Goal: Information Seeking & Learning: Learn about a topic

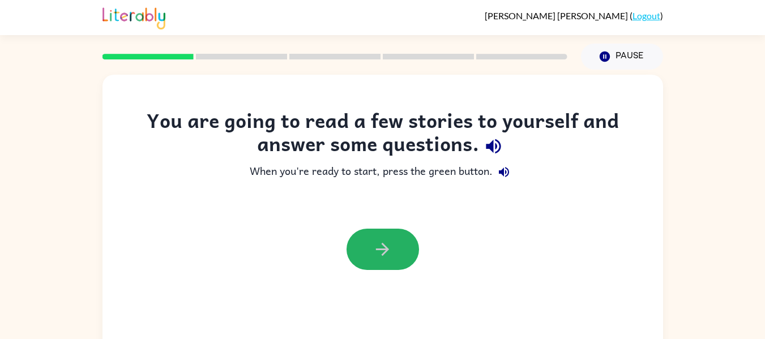
click at [407, 250] on button "button" at bounding box center [383, 249] width 72 height 41
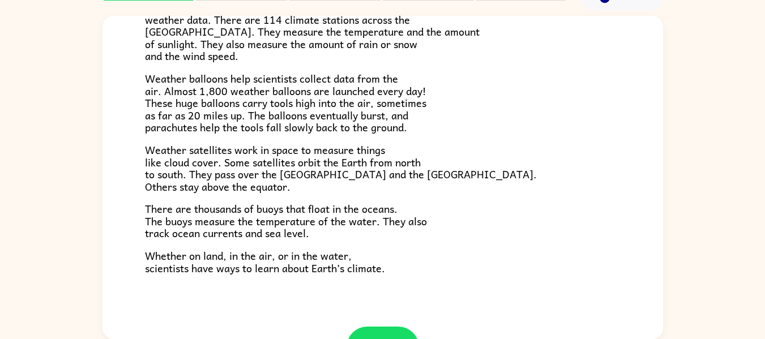
scroll to position [317, 0]
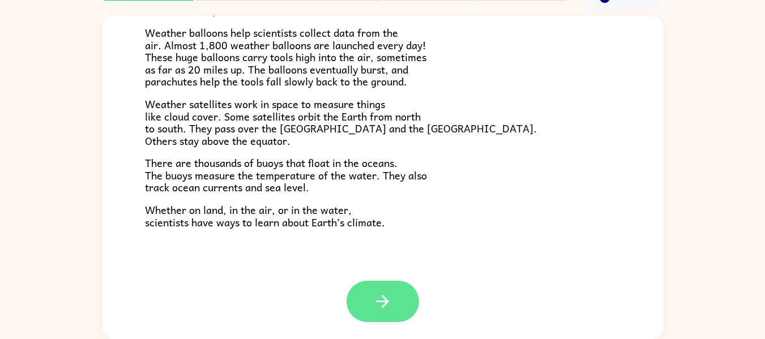
click at [373, 298] on icon "button" at bounding box center [383, 302] width 20 height 20
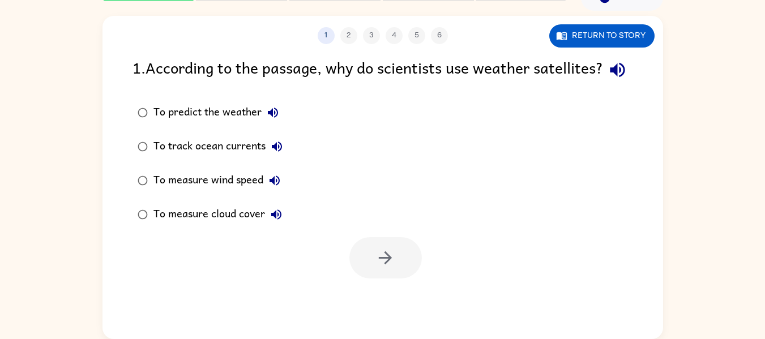
scroll to position [0, 0]
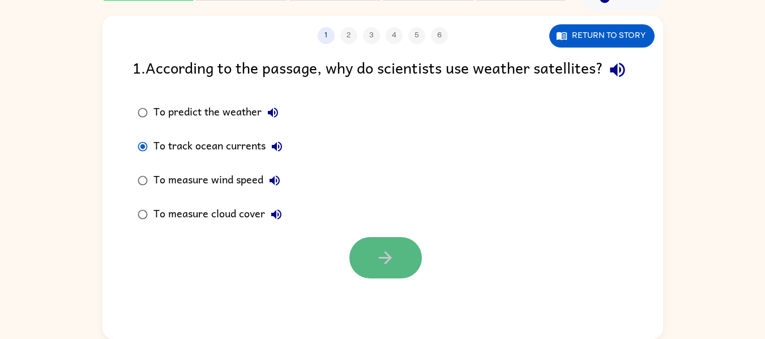
click at [404, 274] on button "button" at bounding box center [385, 257] width 72 height 41
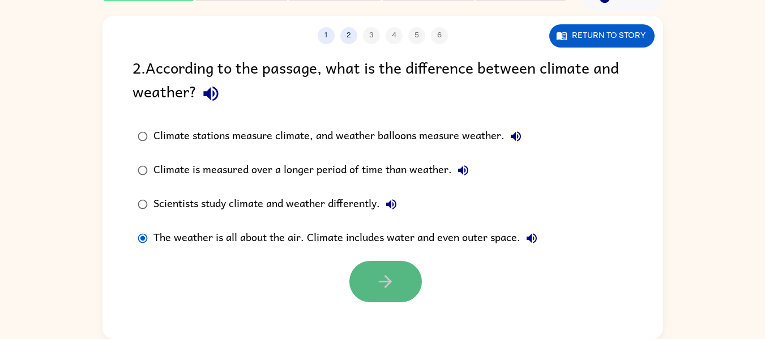
click at [381, 278] on icon "button" at bounding box center [385, 282] width 20 height 20
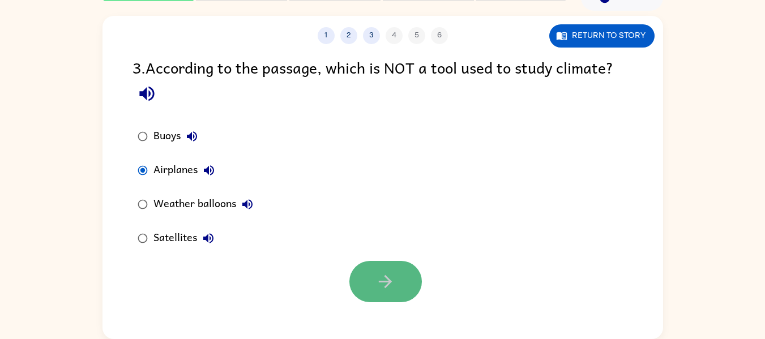
click at [377, 281] on icon "button" at bounding box center [385, 282] width 20 height 20
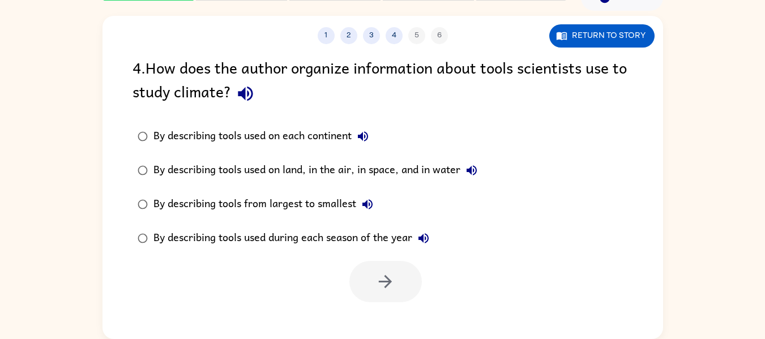
click at [155, 242] on div "By describing tools used during each season of the year" at bounding box center [293, 238] width 281 height 23
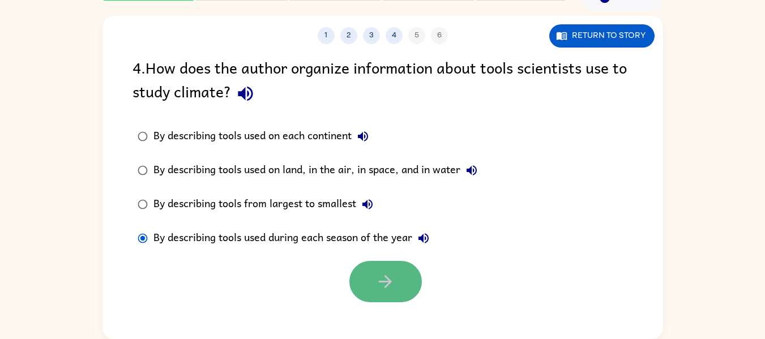
click at [416, 295] on button "button" at bounding box center [385, 281] width 72 height 41
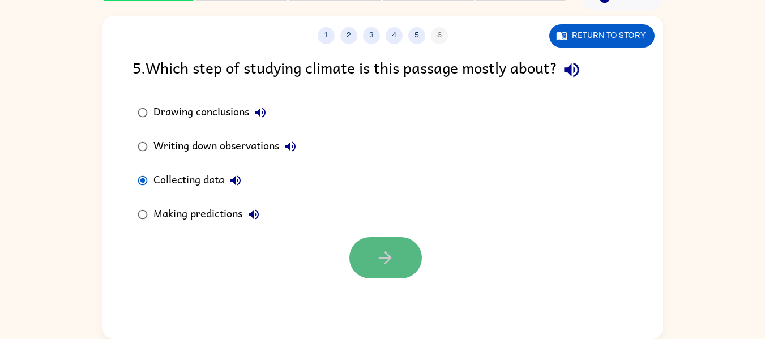
click at [401, 245] on button "button" at bounding box center [385, 257] width 72 height 41
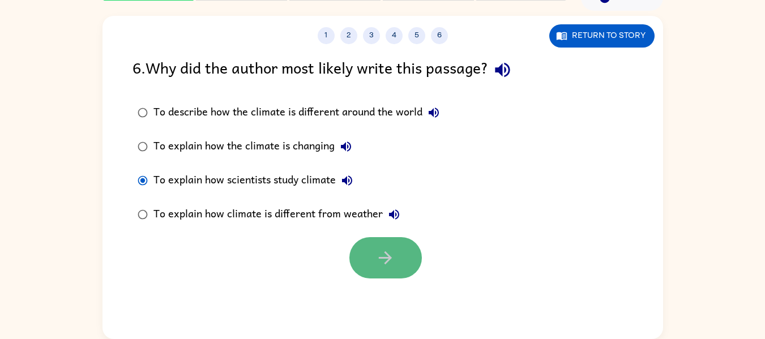
click at [360, 241] on button "button" at bounding box center [385, 257] width 72 height 41
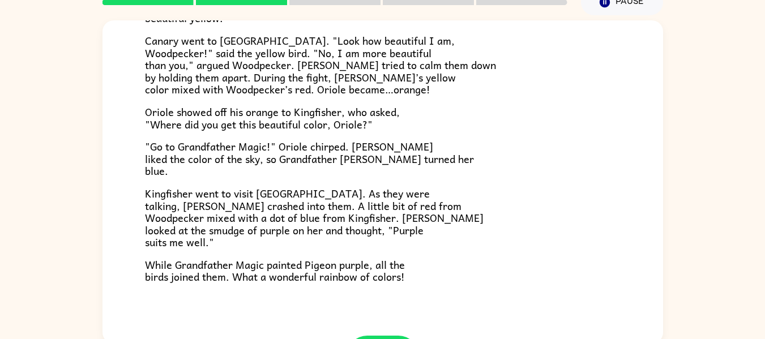
scroll to position [292, 0]
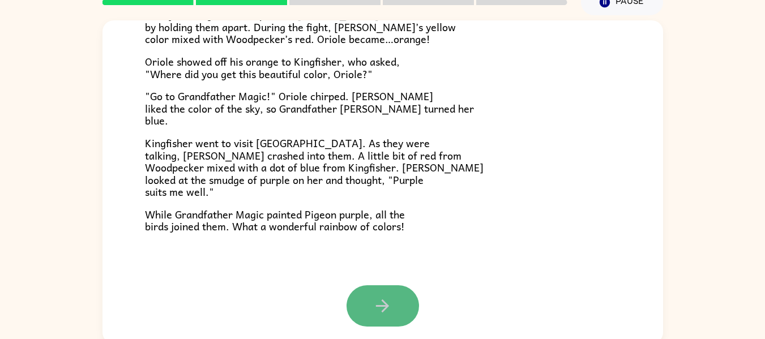
click at [355, 319] on button "button" at bounding box center [383, 305] width 72 height 41
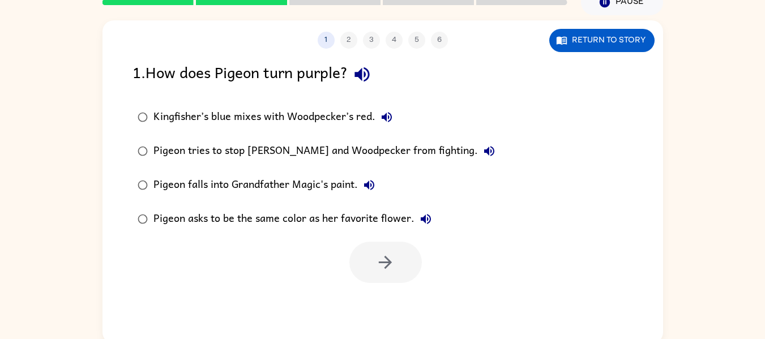
scroll to position [0, 0]
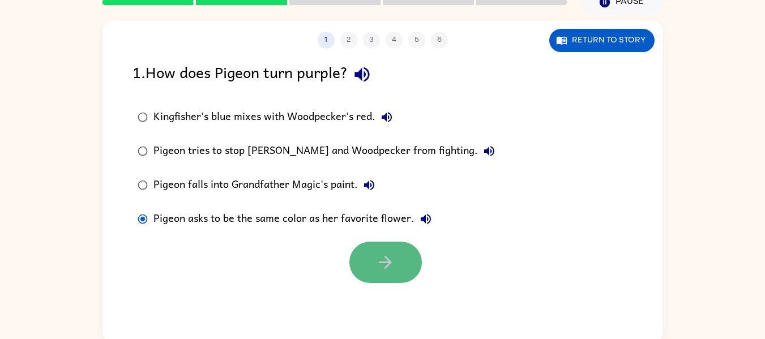
click at [387, 261] on icon "button" at bounding box center [385, 263] width 20 height 20
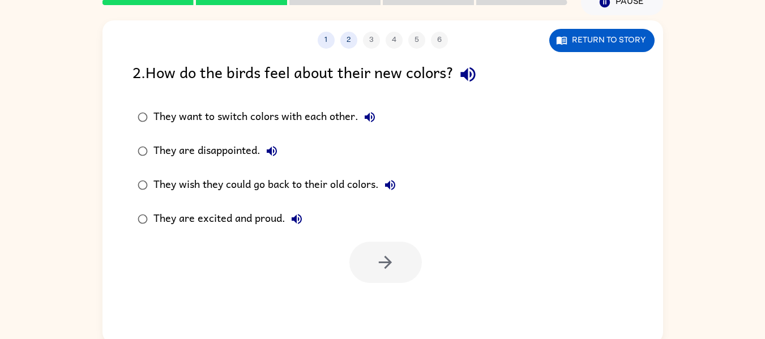
click at [340, 261] on div "2 . How do the birds feel about their new colors? They want to switch colors wi…" at bounding box center [383, 171] width 561 height 223
click at [343, 180] on div "They wish they could go back to their old colors." at bounding box center [277, 185] width 248 height 23
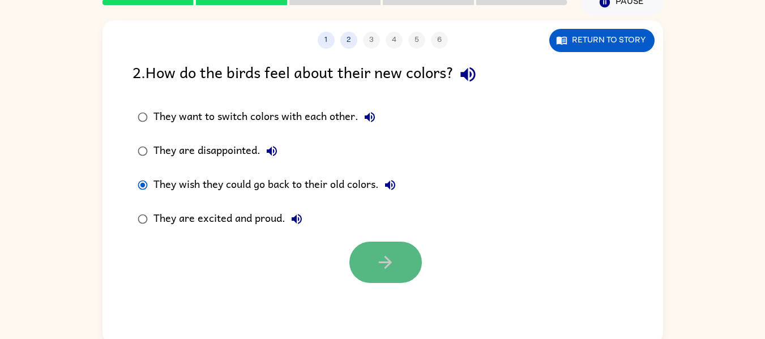
click at [387, 269] on icon "button" at bounding box center [385, 263] width 20 height 20
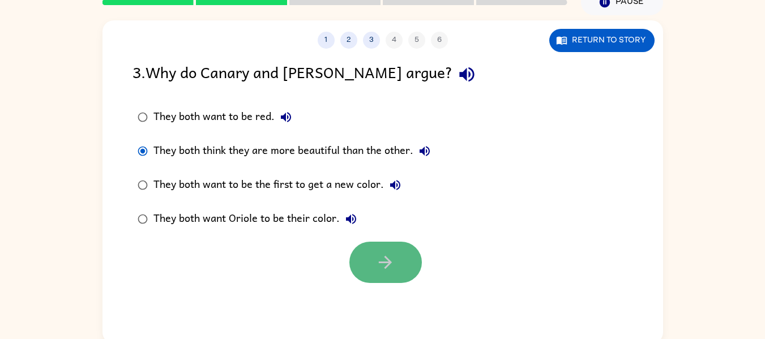
click at [389, 271] on icon "button" at bounding box center [385, 263] width 20 height 20
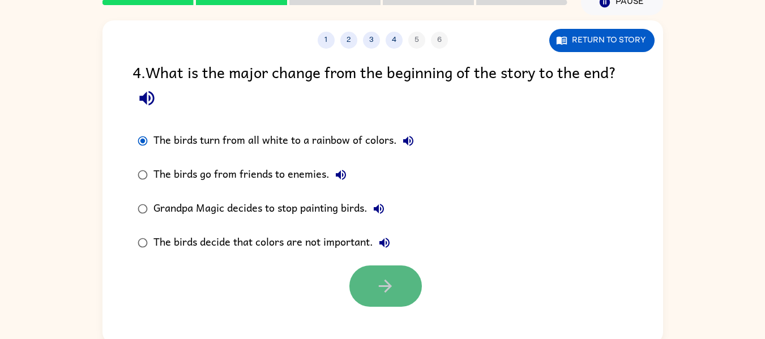
click at [396, 289] on button "button" at bounding box center [385, 286] width 72 height 41
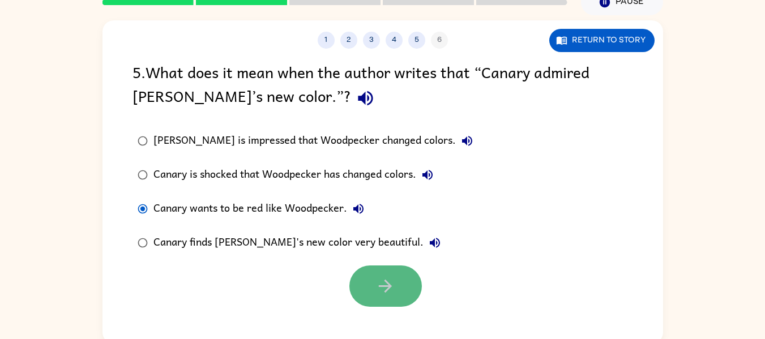
click at [371, 302] on button "button" at bounding box center [385, 286] width 72 height 41
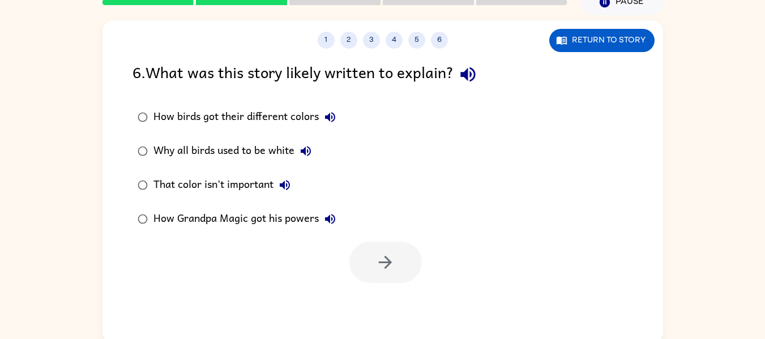
click at [196, 180] on div "That color isn't important" at bounding box center [224, 185] width 143 height 23
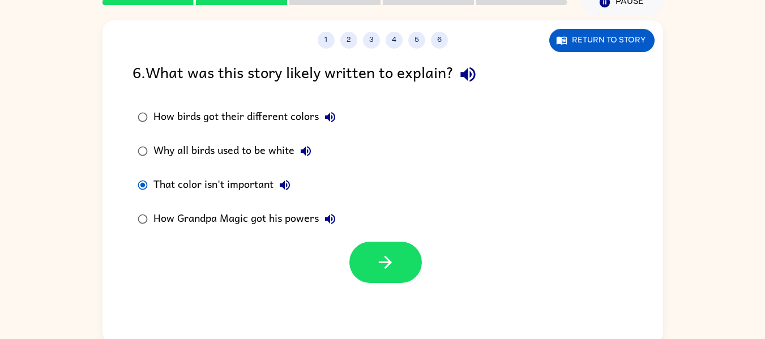
scroll to position [59, 0]
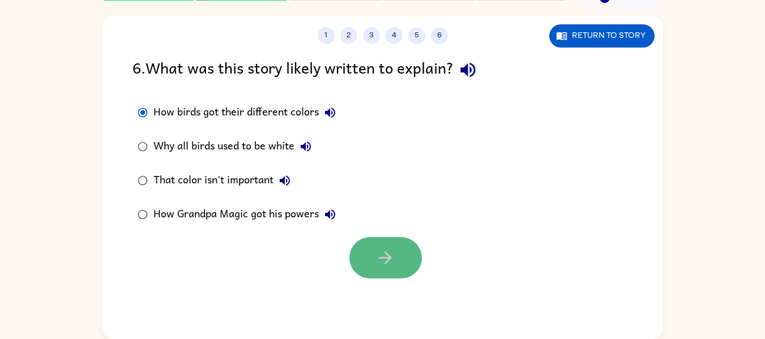
click at [377, 251] on icon "button" at bounding box center [385, 258] width 20 height 20
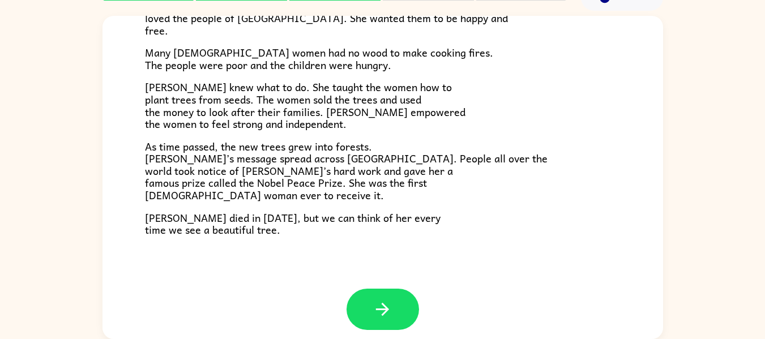
scroll to position [312, 0]
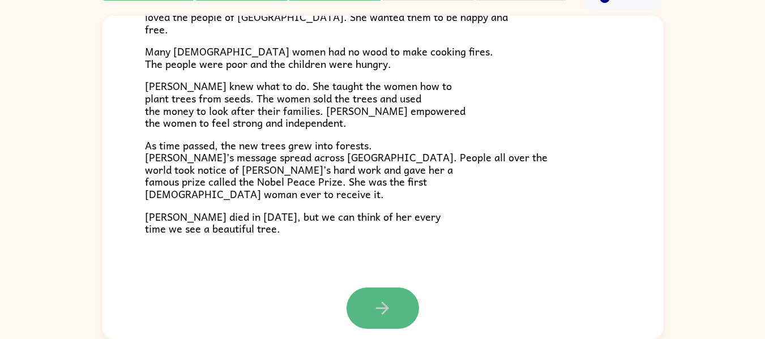
click at [377, 291] on button "button" at bounding box center [383, 308] width 72 height 41
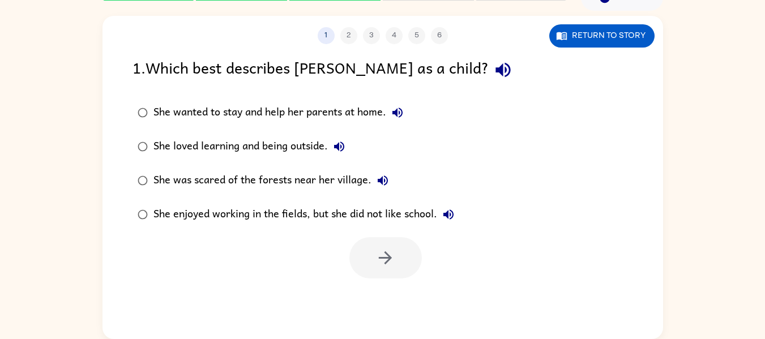
scroll to position [0, 0]
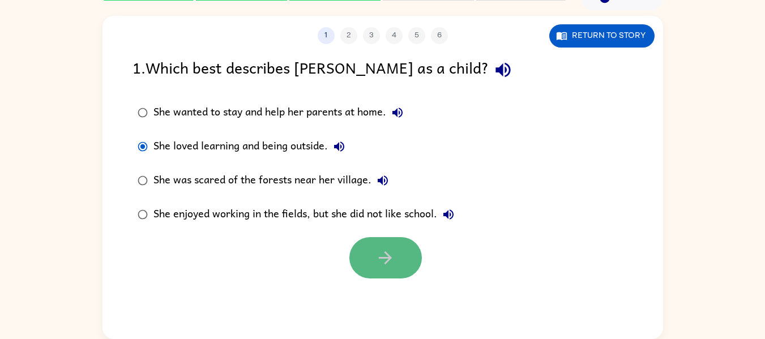
click at [393, 274] on button "button" at bounding box center [385, 257] width 72 height 41
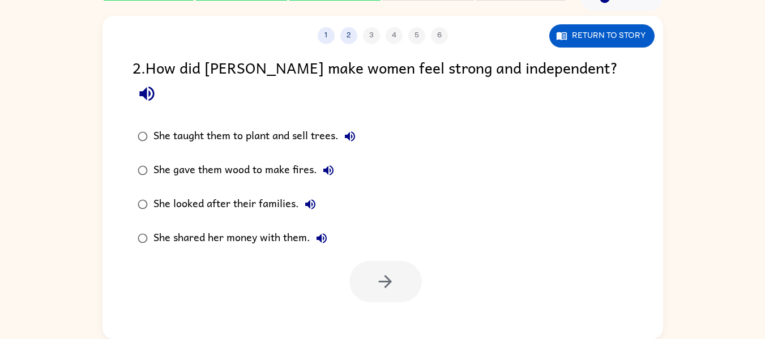
click at [230, 125] on div "She taught them to plant and sell trees." at bounding box center [257, 136] width 208 height 23
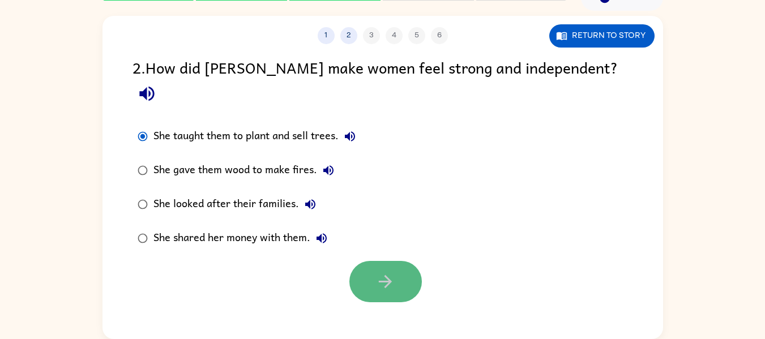
click at [381, 261] on button "button" at bounding box center [385, 281] width 72 height 41
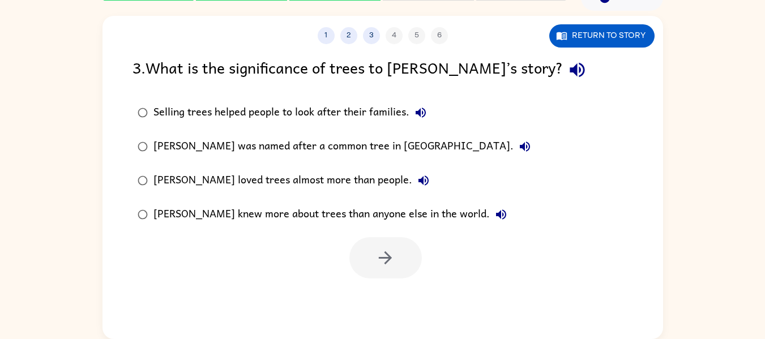
drag, startPoint x: 381, startPoint y: 244, endPoint x: 378, endPoint y: 181, distance: 63.5
click at [378, 181] on div "3 . What is the significance of trees to Wangari’s story? Selling trees helped …" at bounding box center [383, 166] width 561 height 223
click at [355, 109] on div "Selling trees helped people to look after their families." at bounding box center [292, 112] width 279 height 23
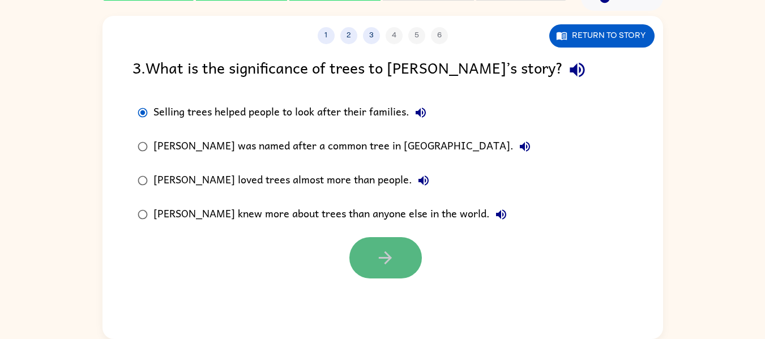
click at [391, 241] on button "button" at bounding box center [385, 257] width 72 height 41
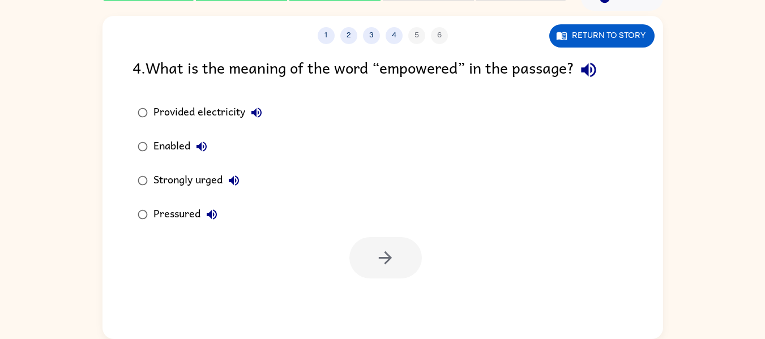
click at [183, 177] on div "Strongly urged" at bounding box center [199, 180] width 92 height 23
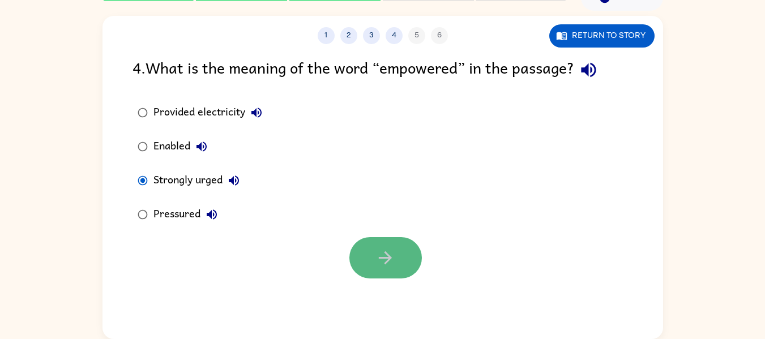
click at [378, 247] on button "button" at bounding box center [385, 257] width 72 height 41
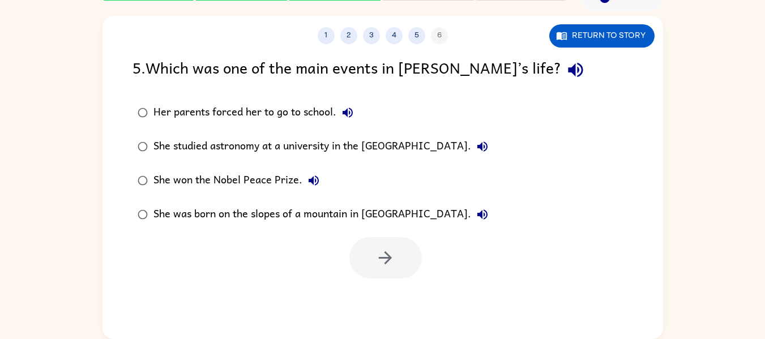
click at [305, 146] on div "She studied astronomy at a university in the United States of America." at bounding box center [323, 146] width 340 height 23
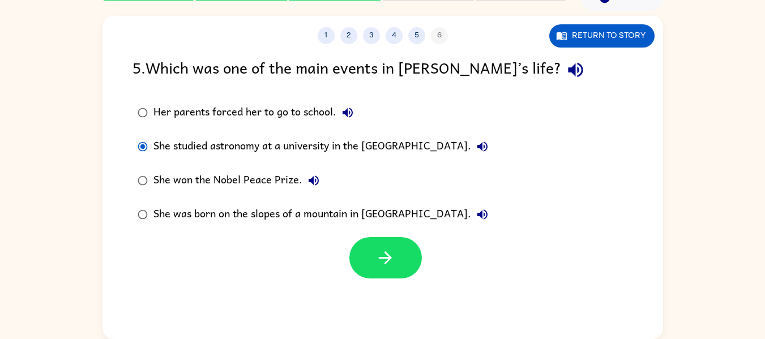
click at [392, 281] on div "1 2 3 4 5 6 Return to story 5 . Which was one of the main events in Wangari’s l…" at bounding box center [383, 177] width 561 height 323
click at [386, 272] on button "button" at bounding box center [385, 257] width 72 height 41
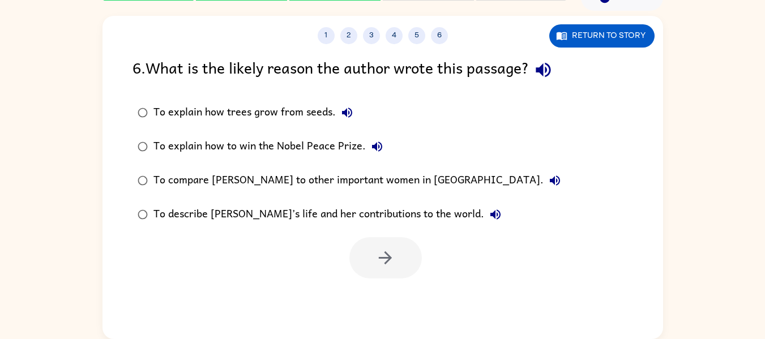
drag, startPoint x: 386, startPoint y: 272, endPoint x: 278, endPoint y: 181, distance: 141.8
click at [278, 181] on div "6 . What is the likely reason the author wrote this passage? To explain how tre…" at bounding box center [383, 166] width 561 height 223
click at [294, 214] on div "To describe Wangari’s life and her contributions to the world." at bounding box center [329, 214] width 353 height 23
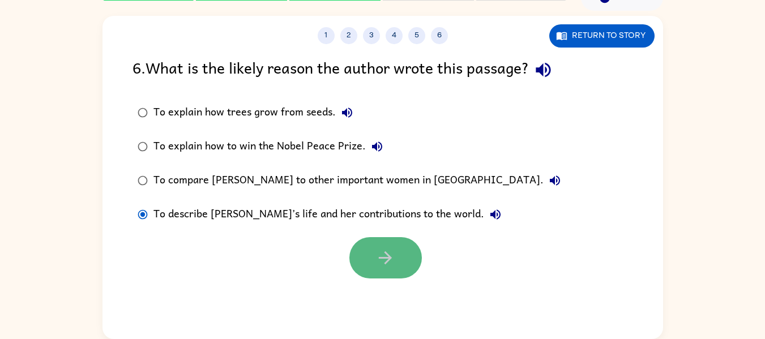
click at [395, 244] on button "button" at bounding box center [385, 257] width 72 height 41
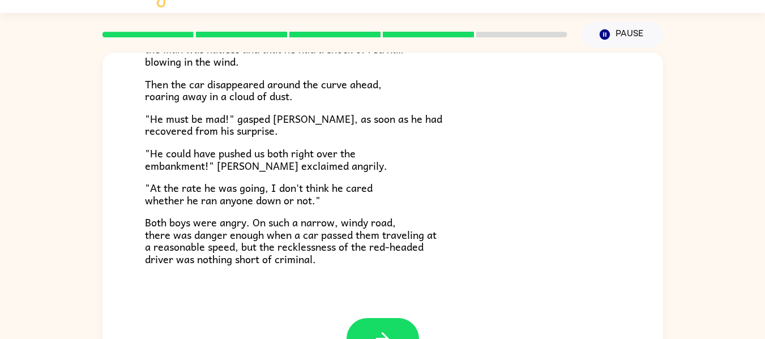
scroll to position [59, 0]
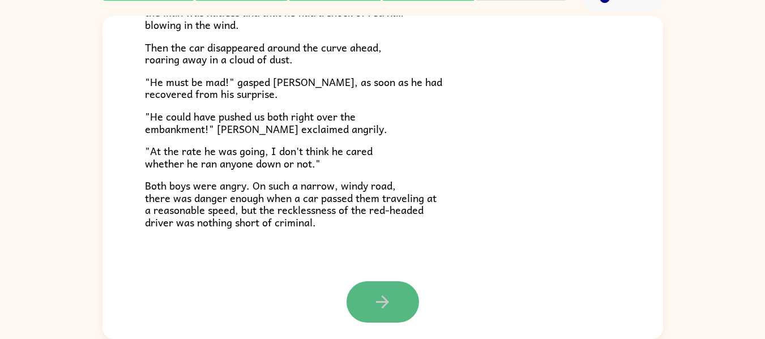
click at [381, 281] on button "button" at bounding box center [383, 301] width 72 height 41
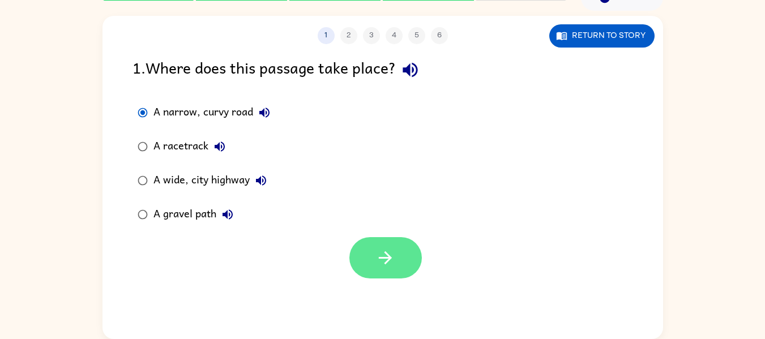
click at [393, 263] on icon "button" at bounding box center [385, 258] width 20 height 20
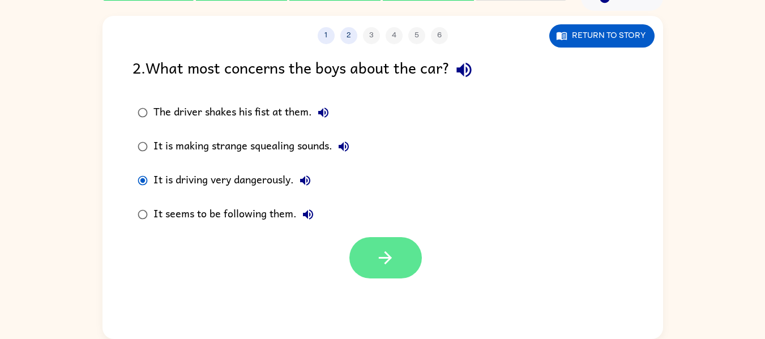
click at [404, 254] on button "button" at bounding box center [385, 257] width 72 height 41
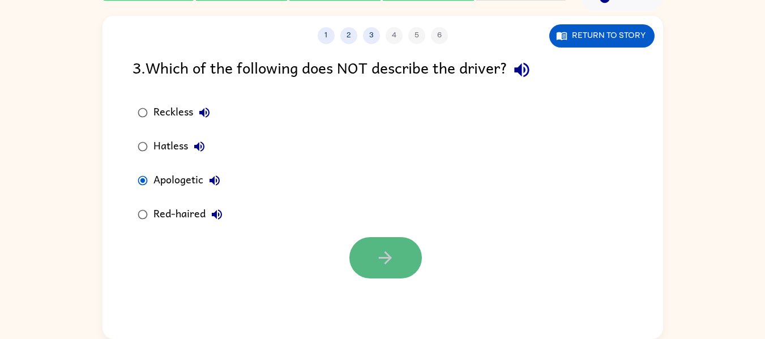
click at [365, 243] on button "button" at bounding box center [385, 257] width 72 height 41
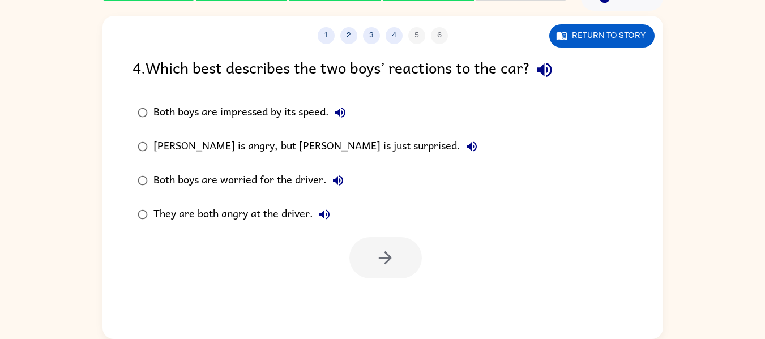
click at [202, 210] on div "They are both angry at the driver." at bounding box center [244, 214] width 182 height 23
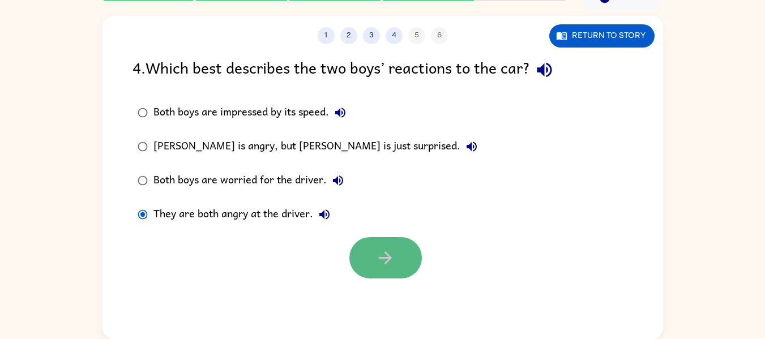
click at [365, 247] on button "button" at bounding box center [385, 257] width 72 height 41
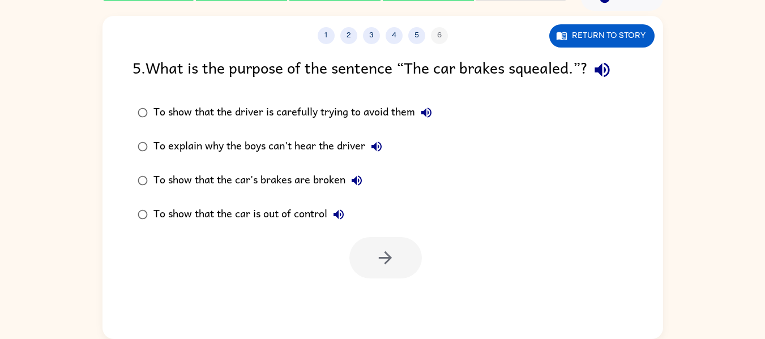
click at [304, 181] on div "To show that the car's brakes are broken" at bounding box center [260, 180] width 215 height 23
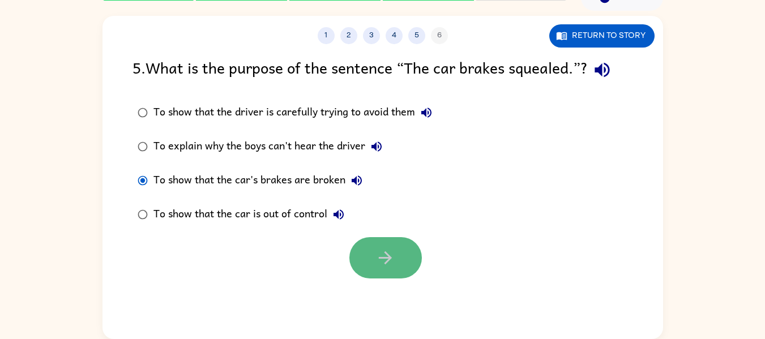
click at [358, 254] on button "button" at bounding box center [385, 257] width 72 height 41
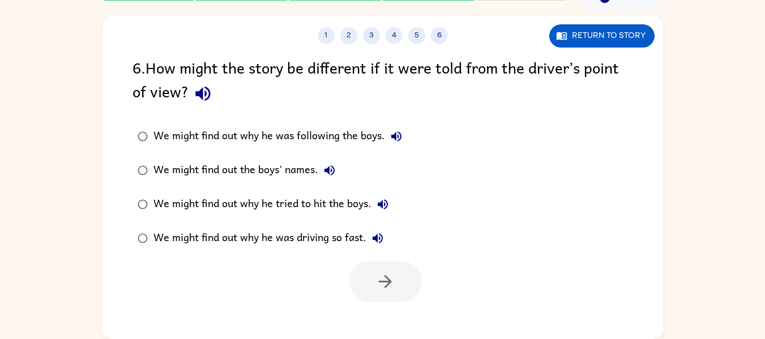
click at [199, 235] on div "We might find out why he was driving so fast." at bounding box center [271, 238] width 236 height 23
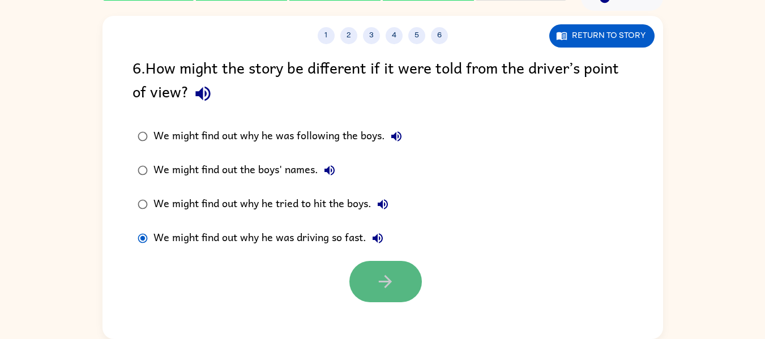
click at [368, 268] on button "button" at bounding box center [385, 281] width 72 height 41
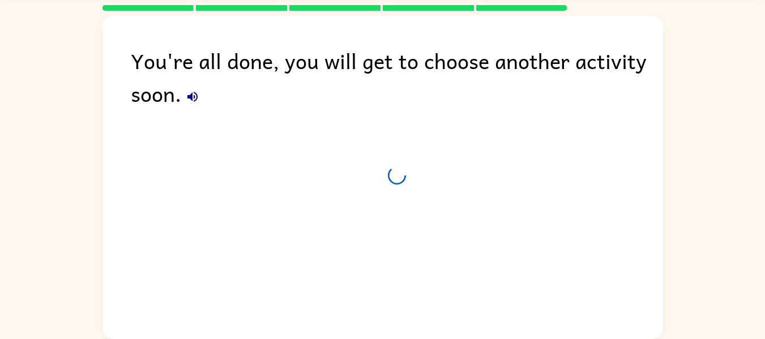
scroll to position [39, 0]
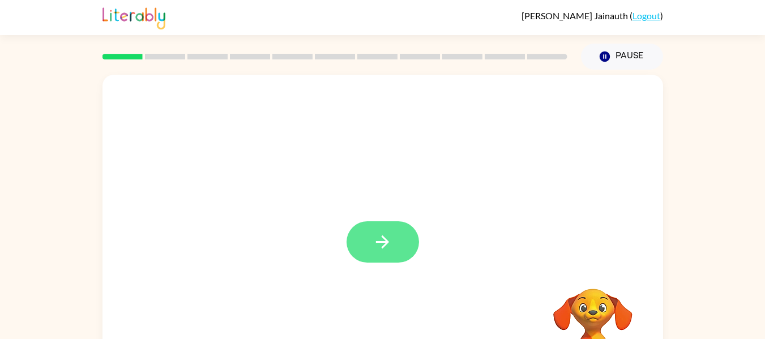
click at [365, 247] on button "button" at bounding box center [383, 241] width 72 height 41
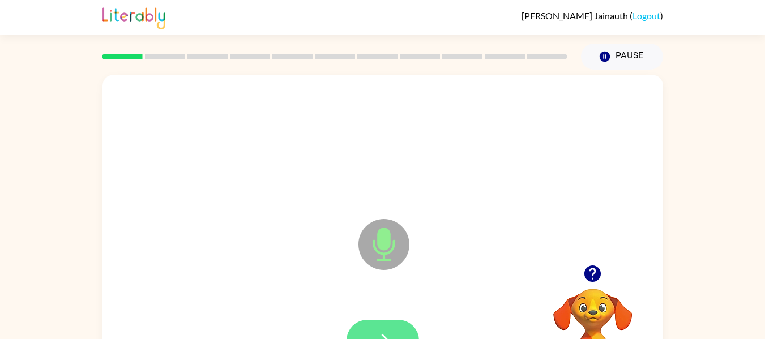
click at [396, 324] on button "button" at bounding box center [383, 340] width 72 height 41
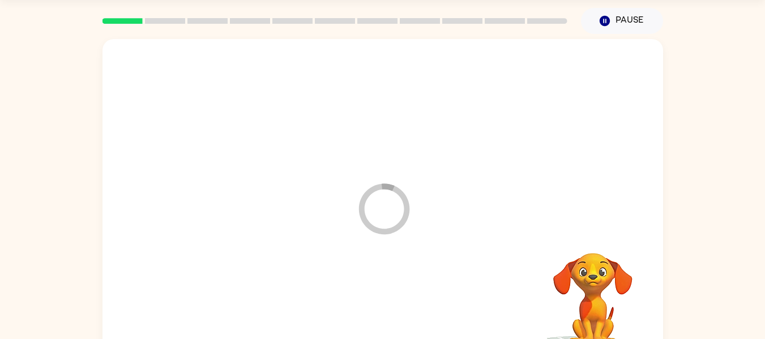
scroll to position [45, 0]
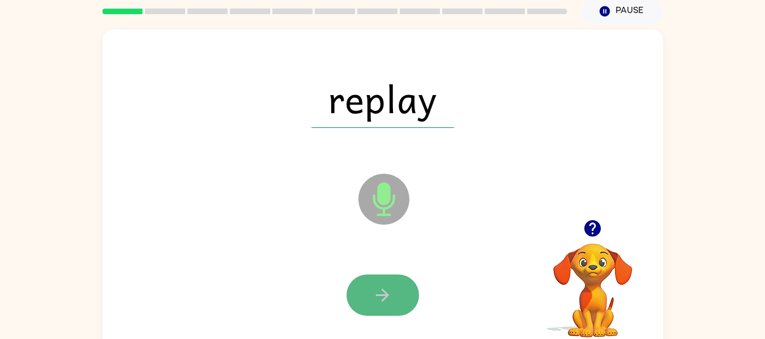
click at [396, 300] on button "button" at bounding box center [383, 295] width 72 height 41
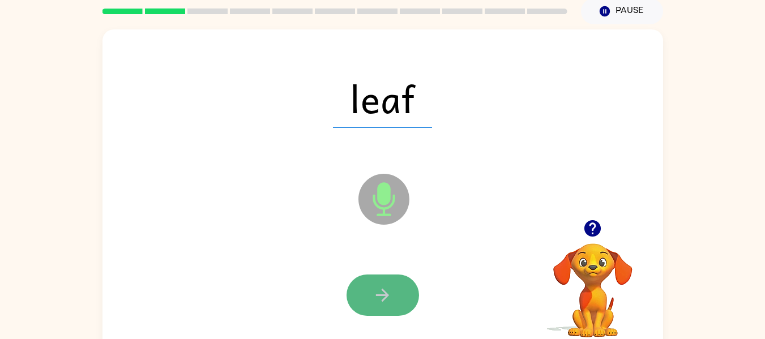
click at [395, 301] on button "button" at bounding box center [383, 295] width 72 height 41
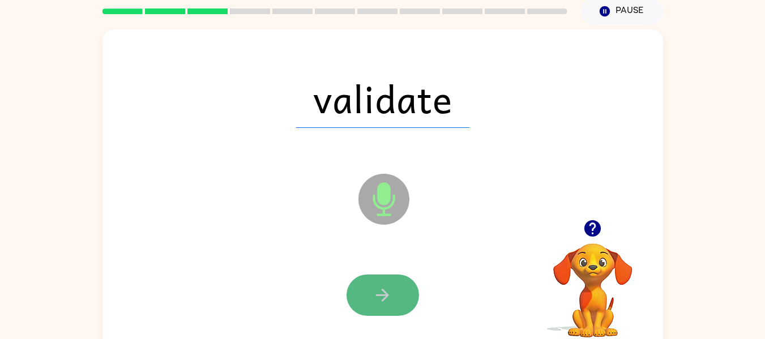
drag, startPoint x: 395, startPoint y: 301, endPoint x: 378, endPoint y: 305, distance: 18.1
click at [378, 305] on button "button" at bounding box center [383, 295] width 72 height 41
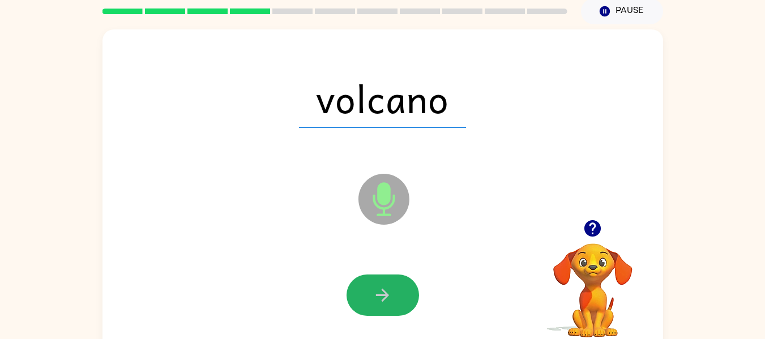
click at [378, 305] on button "button" at bounding box center [383, 295] width 72 height 41
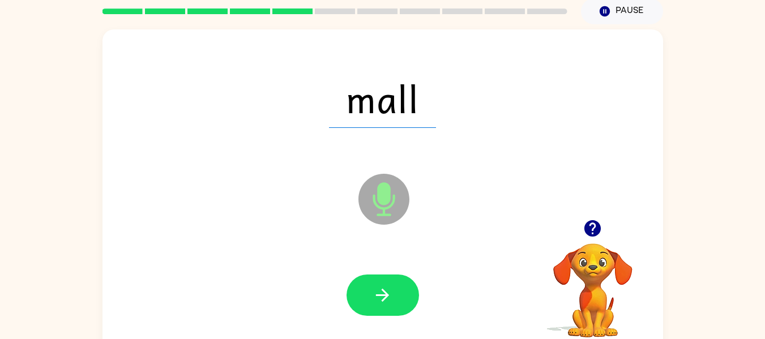
click at [378, 305] on button "button" at bounding box center [383, 295] width 72 height 41
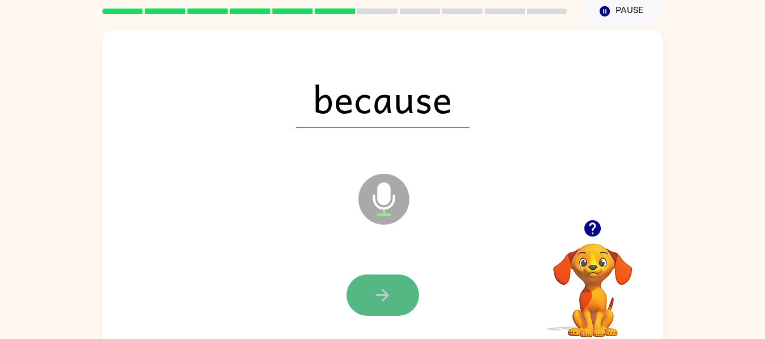
click at [379, 300] on icon "button" at bounding box center [383, 295] width 20 height 20
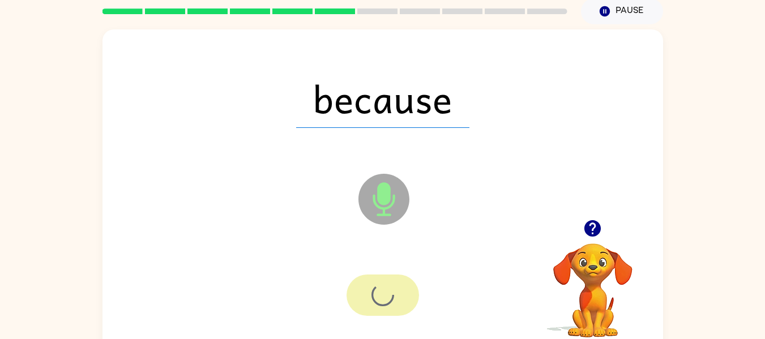
click at [379, 300] on div at bounding box center [383, 295] width 72 height 41
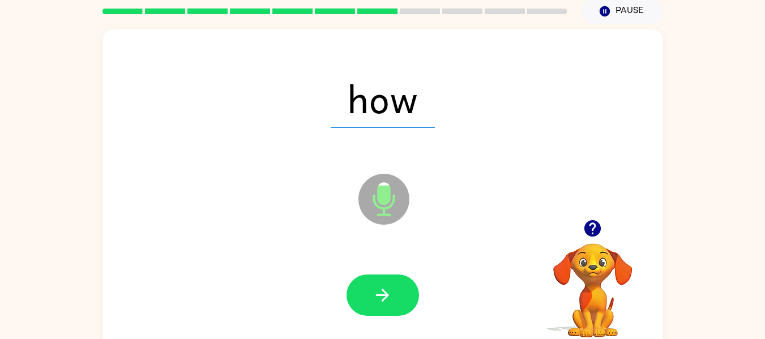
click at [379, 300] on icon "button" at bounding box center [383, 295] width 20 height 20
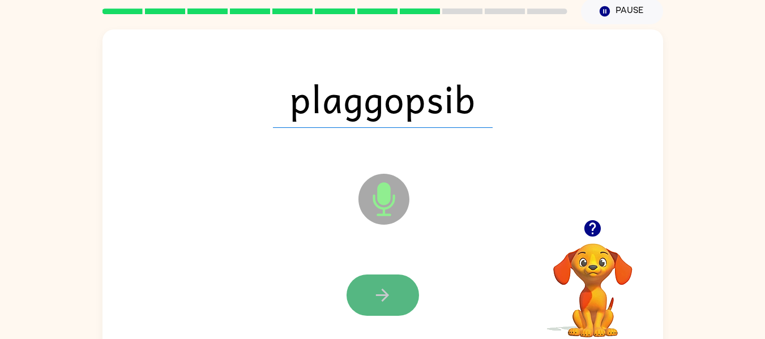
click at [380, 307] on button "button" at bounding box center [383, 295] width 72 height 41
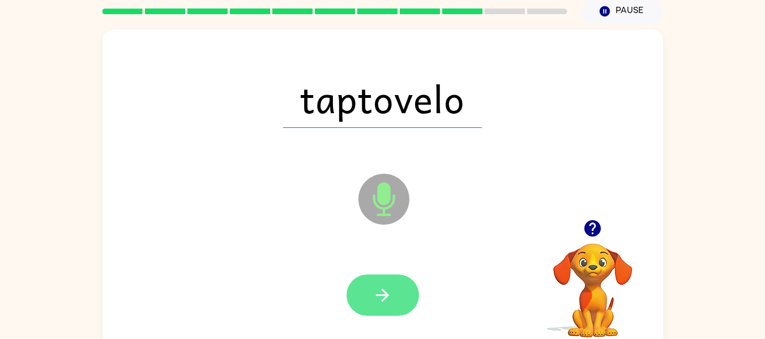
click at [387, 284] on button "button" at bounding box center [383, 295] width 72 height 41
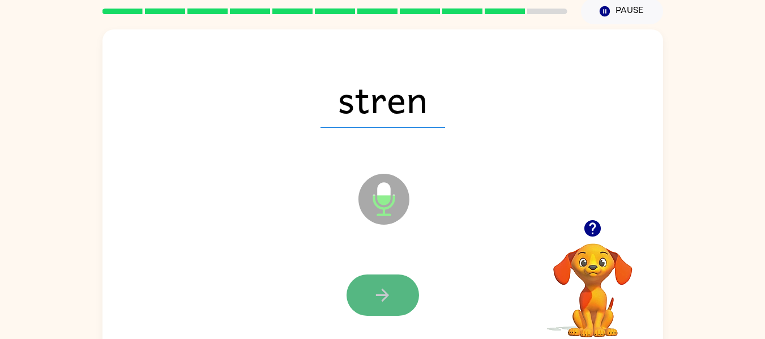
click at [386, 282] on button "button" at bounding box center [383, 295] width 72 height 41
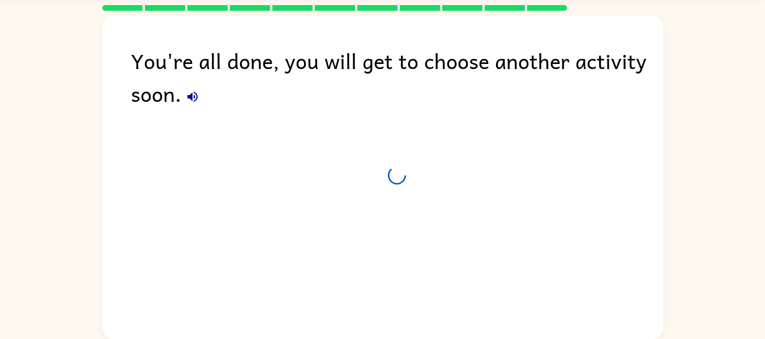
scroll to position [35, 0]
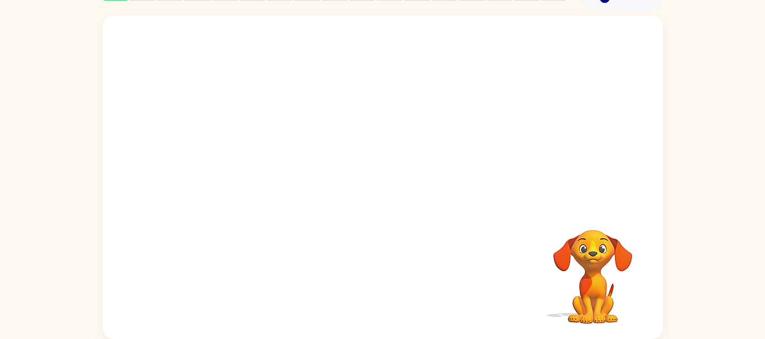
scroll to position [36, 0]
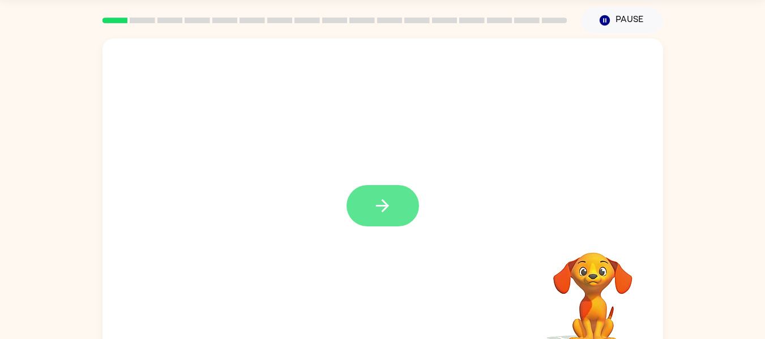
click at [392, 205] on icon "button" at bounding box center [383, 206] width 20 height 20
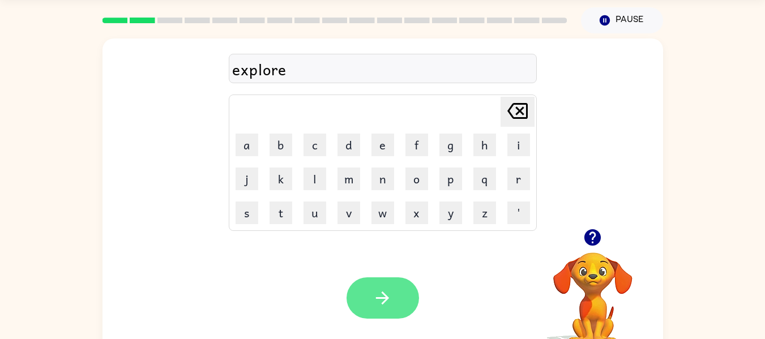
click at [364, 308] on button "button" at bounding box center [383, 297] width 72 height 41
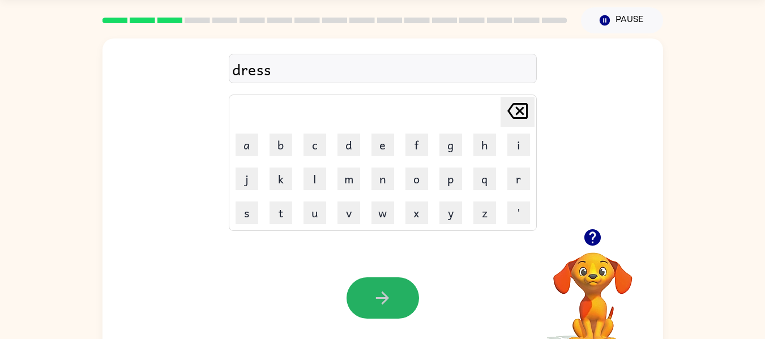
click at [368, 299] on button "button" at bounding box center [383, 297] width 72 height 41
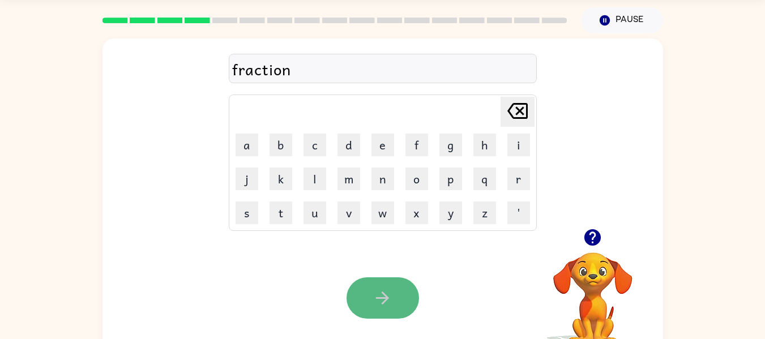
click at [377, 298] on icon "button" at bounding box center [382, 298] width 13 height 13
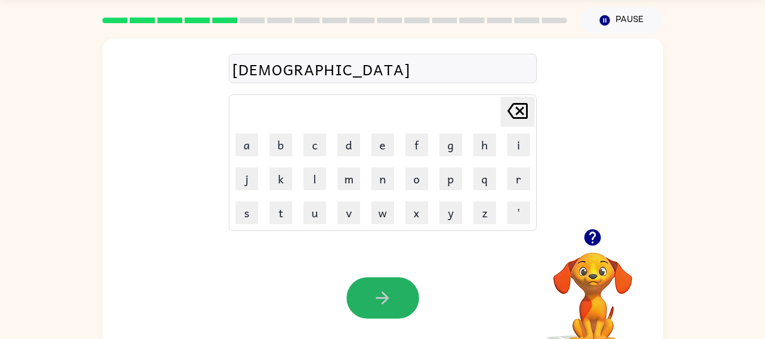
click at [377, 298] on icon "button" at bounding box center [382, 298] width 13 height 13
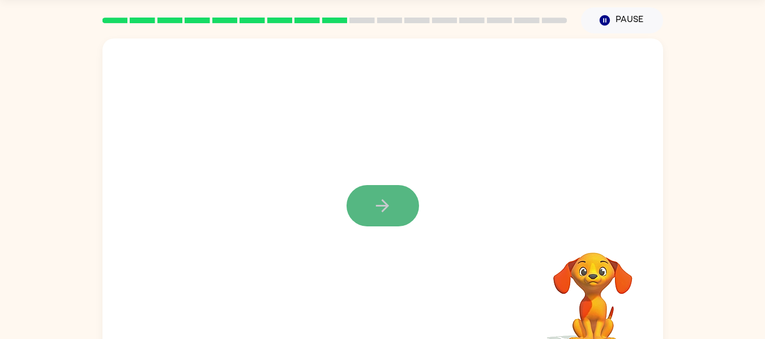
click at [374, 204] on icon "button" at bounding box center [383, 206] width 20 height 20
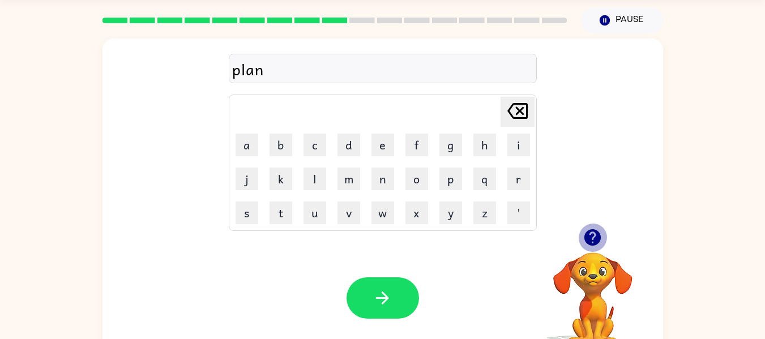
click at [595, 237] on icon "button" at bounding box center [593, 238] width 20 height 20
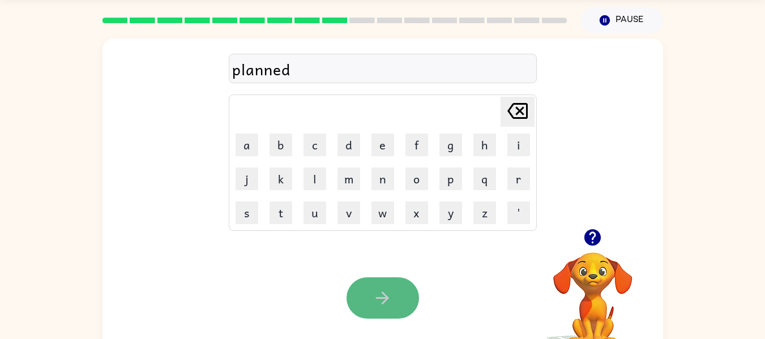
click at [385, 296] on icon "button" at bounding box center [382, 298] width 13 height 13
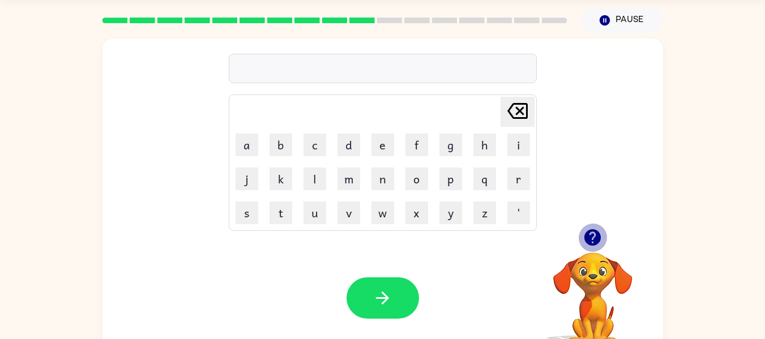
click at [588, 238] on icon "button" at bounding box center [592, 237] width 16 height 16
click at [590, 236] on icon "button" at bounding box center [592, 237] width 16 height 16
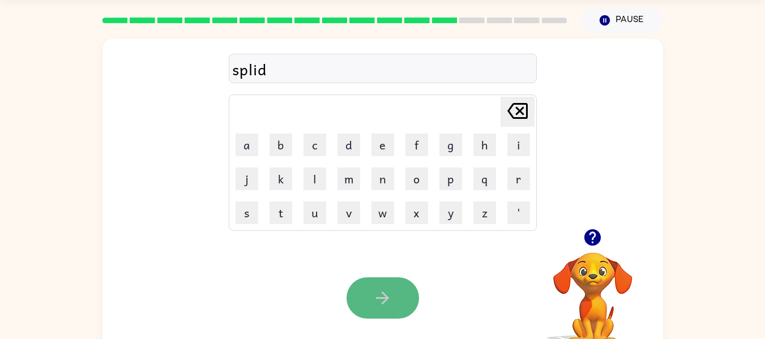
click at [383, 293] on icon "button" at bounding box center [382, 298] width 13 height 13
click at [382, 296] on icon "button" at bounding box center [383, 298] width 20 height 20
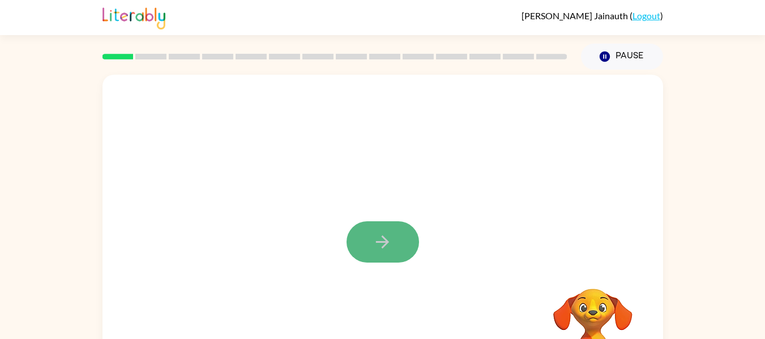
click at [373, 228] on button "button" at bounding box center [383, 241] width 72 height 41
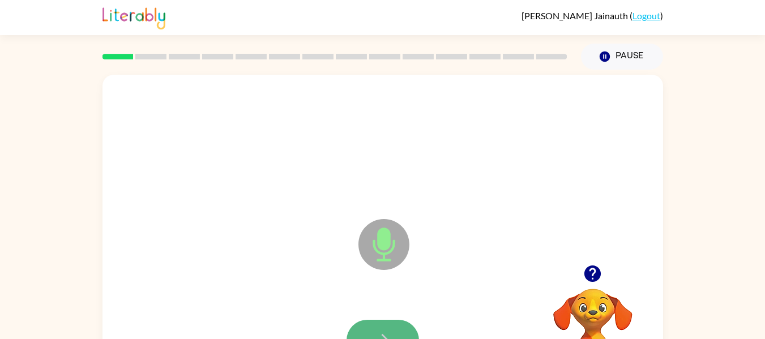
click at [395, 327] on button "button" at bounding box center [383, 340] width 72 height 41
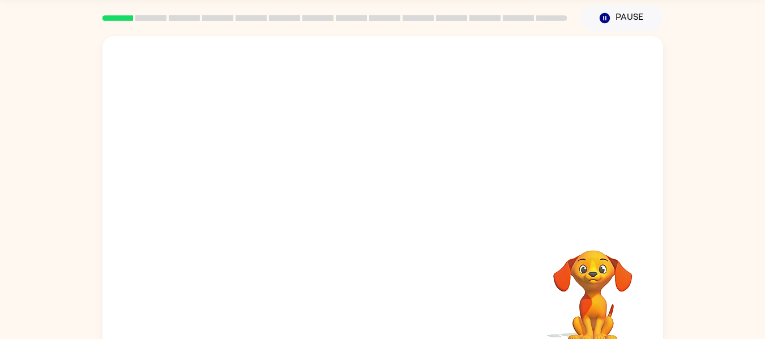
scroll to position [36, 0]
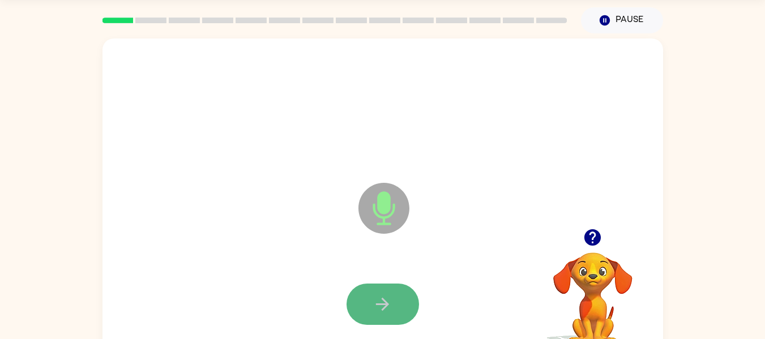
click at [383, 306] on icon "button" at bounding box center [383, 304] width 20 height 20
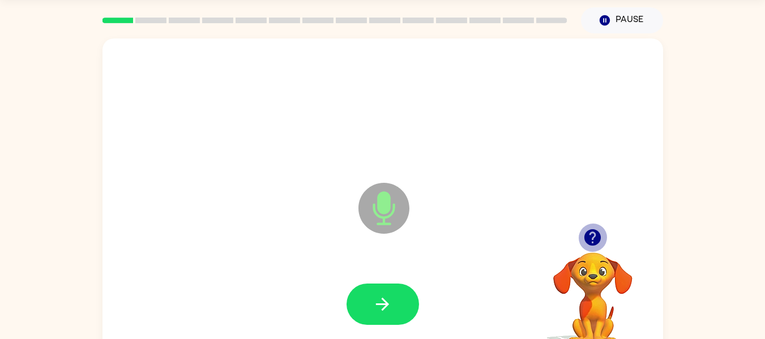
click at [594, 233] on icon "button" at bounding box center [593, 238] width 20 height 20
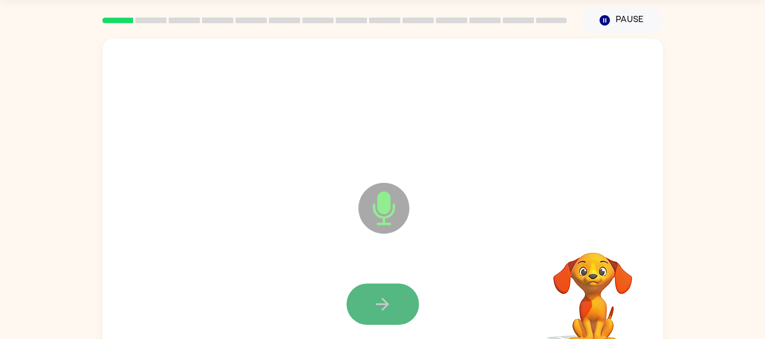
click at [404, 304] on button "button" at bounding box center [383, 304] width 72 height 41
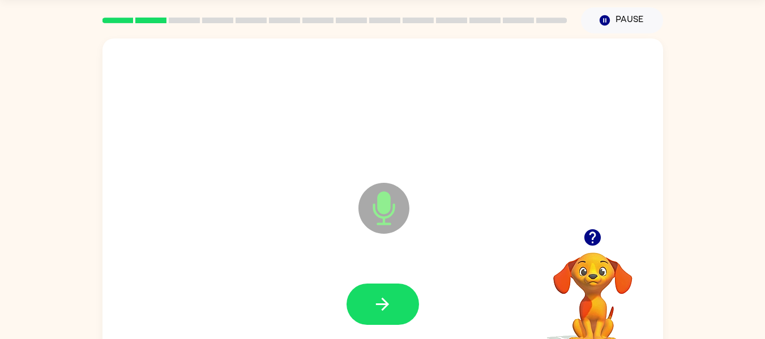
click at [404, 304] on button "button" at bounding box center [383, 304] width 72 height 41
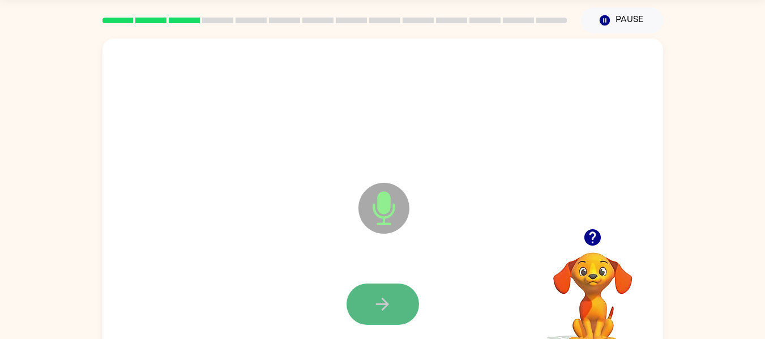
drag, startPoint x: 404, startPoint y: 304, endPoint x: 378, endPoint y: 317, distance: 29.1
click at [378, 317] on button "button" at bounding box center [383, 304] width 72 height 41
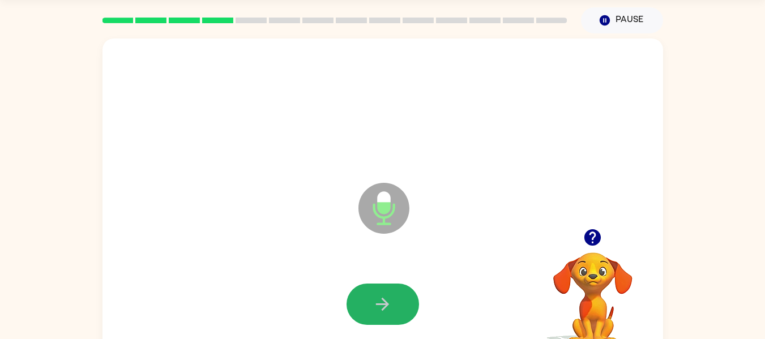
click at [378, 317] on button "button" at bounding box center [383, 304] width 72 height 41
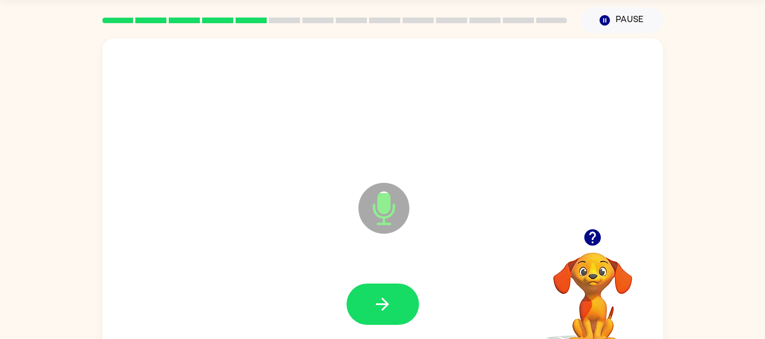
click at [378, 317] on button "button" at bounding box center [383, 304] width 72 height 41
click at [591, 241] on icon "button" at bounding box center [592, 237] width 16 height 16
click at [386, 306] on icon "button" at bounding box center [382, 304] width 13 height 13
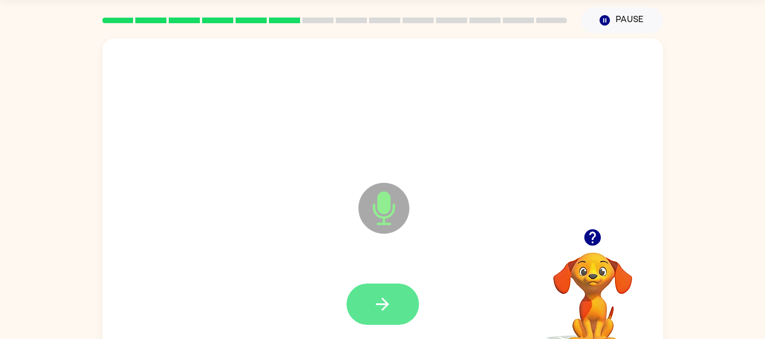
click at [386, 306] on icon "button" at bounding box center [382, 304] width 13 height 13
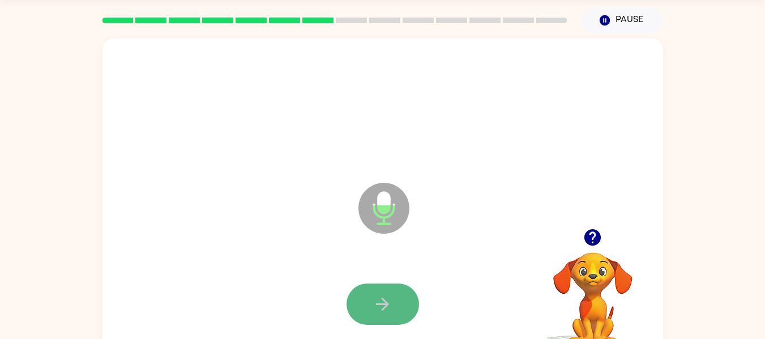
click at [381, 305] on icon "button" at bounding box center [383, 304] width 20 height 20
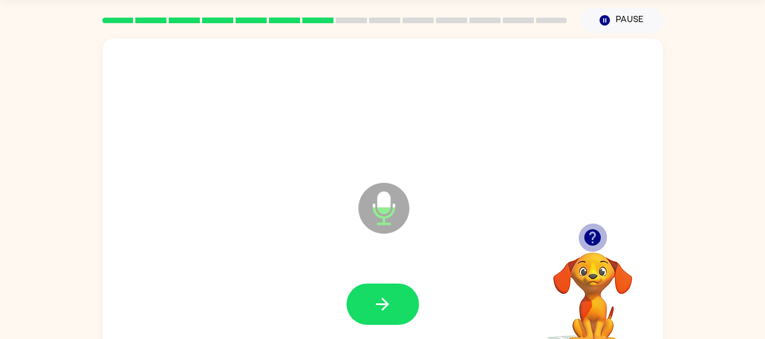
click at [592, 238] on icon "button" at bounding box center [592, 237] width 16 height 16
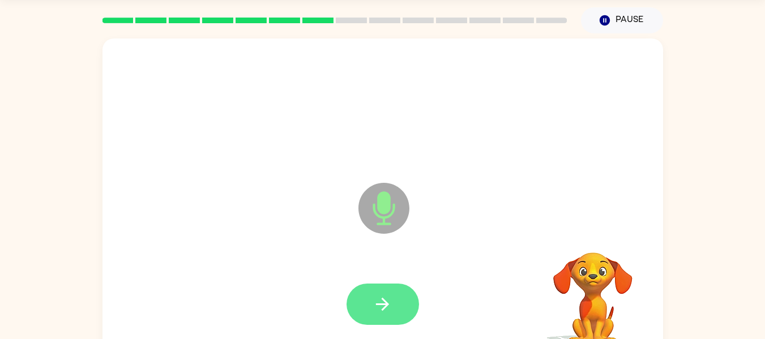
click at [383, 288] on button "button" at bounding box center [383, 304] width 72 height 41
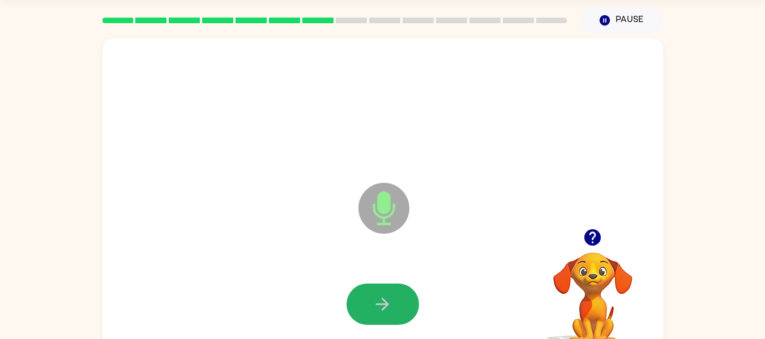
click at [379, 296] on icon "button" at bounding box center [383, 304] width 20 height 20
click at [379, 297] on icon "button" at bounding box center [383, 304] width 20 height 20
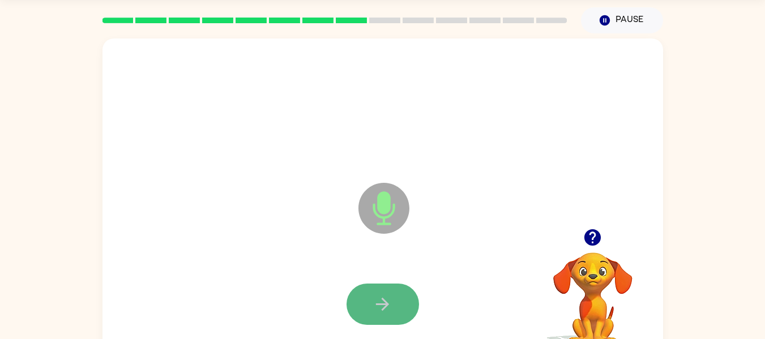
click at [369, 290] on button "button" at bounding box center [383, 304] width 72 height 41
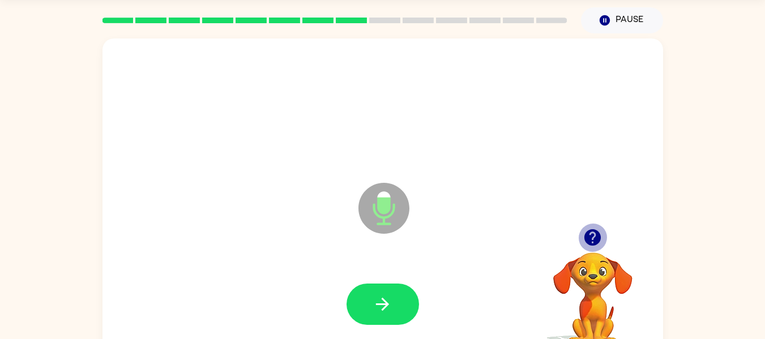
click at [597, 240] on icon "button" at bounding box center [592, 237] width 16 height 16
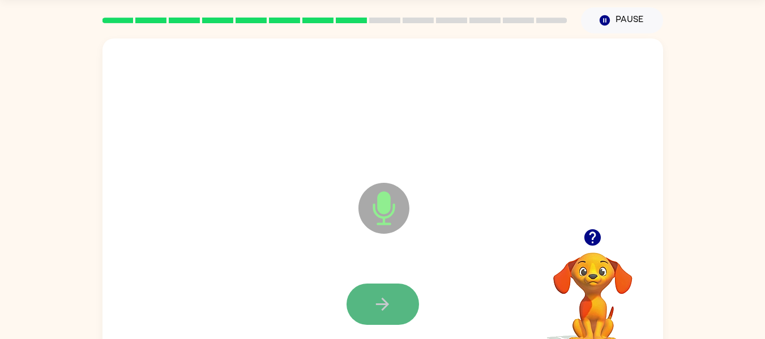
click at [364, 298] on button "button" at bounding box center [383, 304] width 72 height 41
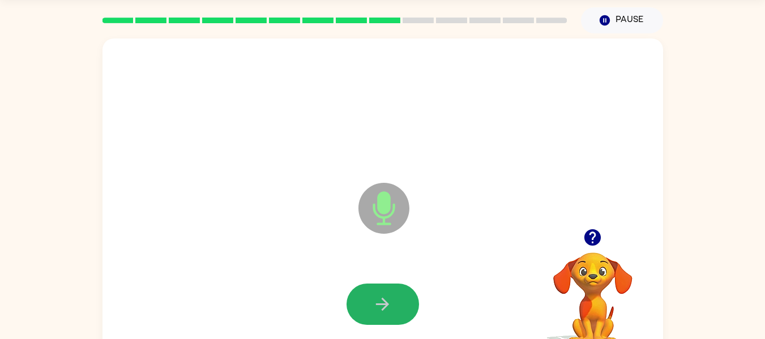
click at [364, 298] on button "button" at bounding box center [383, 304] width 72 height 41
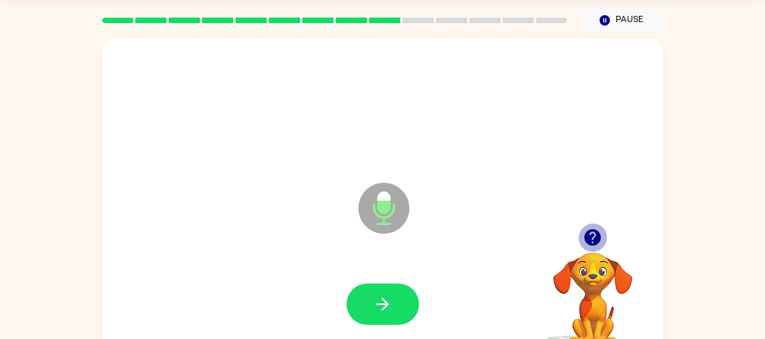
click at [587, 235] on icon "button" at bounding box center [592, 237] width 16 height 16
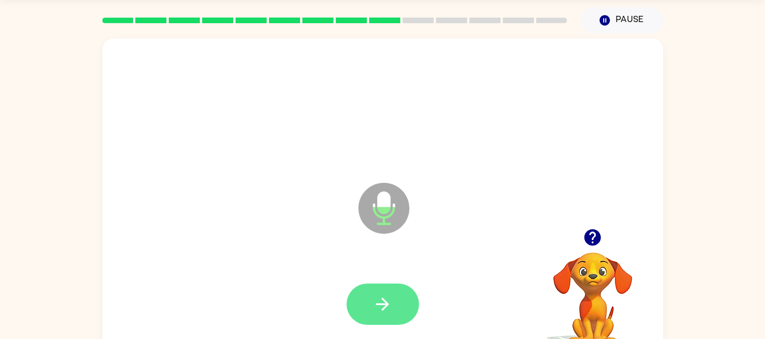
click at [375, 299] on icon "button" at bounding box center [383, 304] width 20 height 20
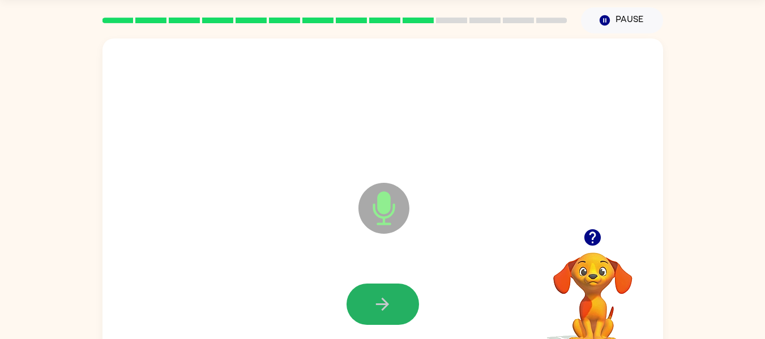
click at [375, 299] on icon "button" at bounding box center [383, 304] width 20 height 20
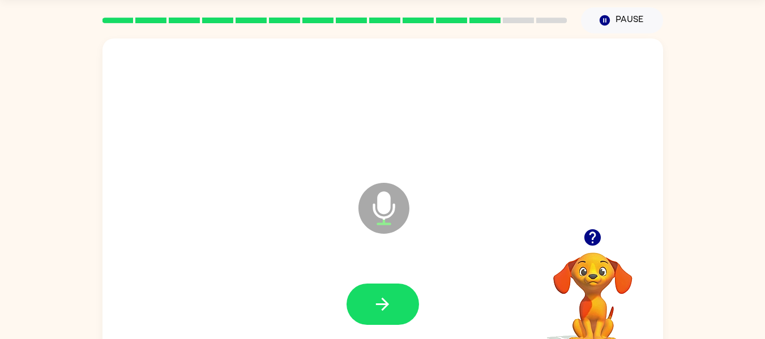
click at [596, 233] on icon "button" at bounding box center [592, 237] width 16 height 16
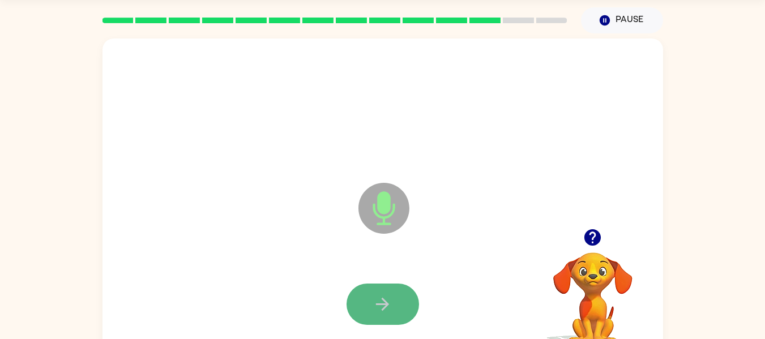
click at [379, 310] on icon "button" at bounding box center [383, 304] width 20 height 20
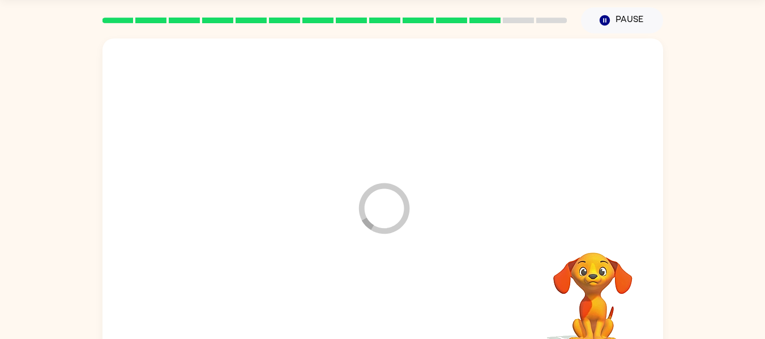
click at [379, 310] on div at bounding box center [383, 304] width 538 height 93
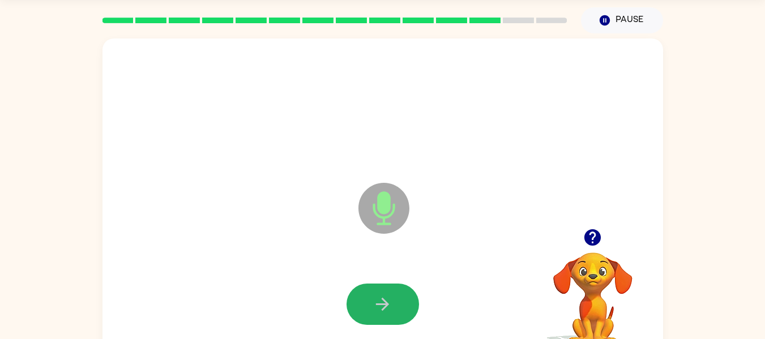
click at [379, 310] on icon "button" at bounding box center [383, 304] width 20 height 20
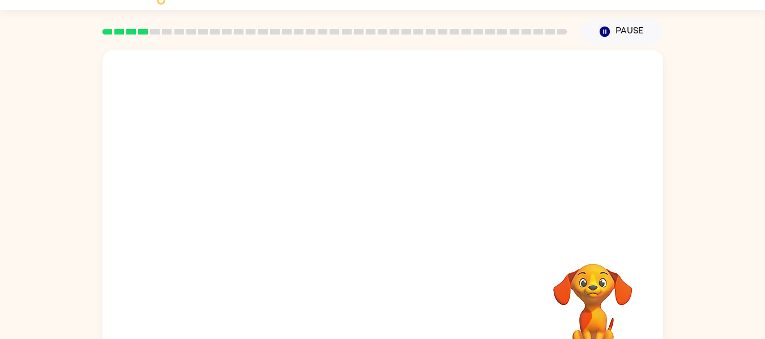
scroll to position [29, 0]
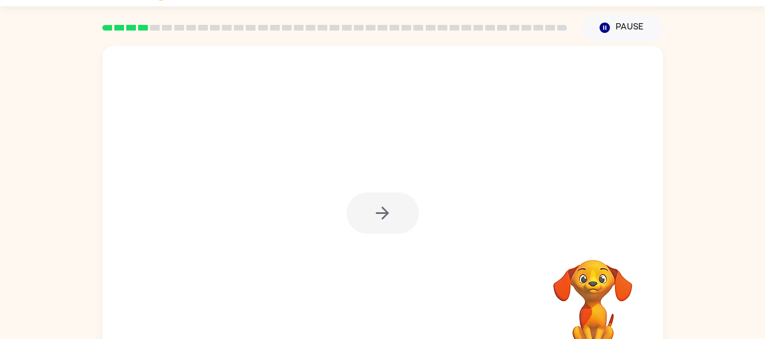
click at [383, 216] on div at bounding box center [383, 213] width 72 height 41
drag, startPoint x: 381, startPoint y: 215, endPoint x: 375, endPoint y: 211, distance: 7.3
click at [375, 211] on icon "button" at bounding box center [383, 213] width 20 height 20
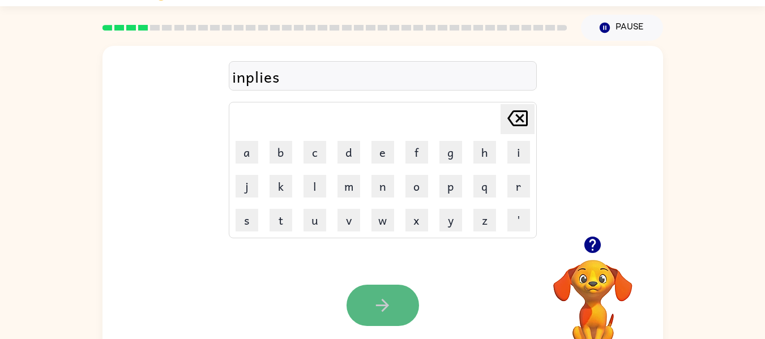
click at [385, 298] on icon "button" at bounding box center [383, 306] width 20 height 20
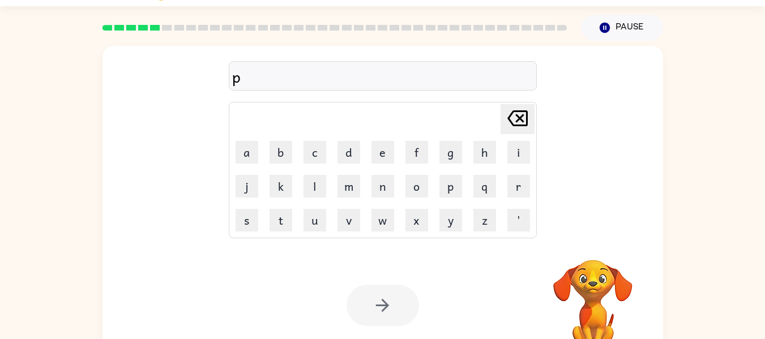
click at [520, 118] on icon at bounding box center [517, 118] width 20 height 16
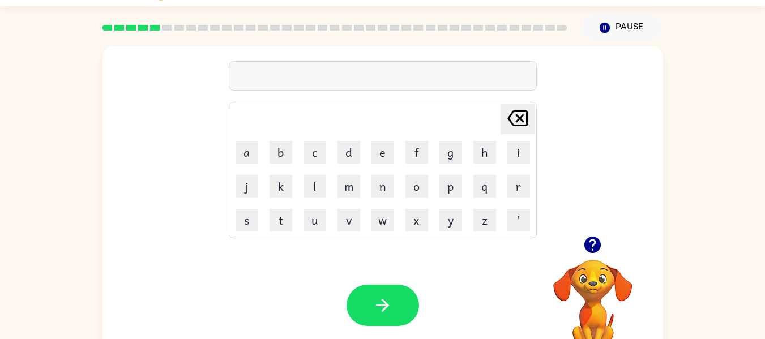
type button "delete"
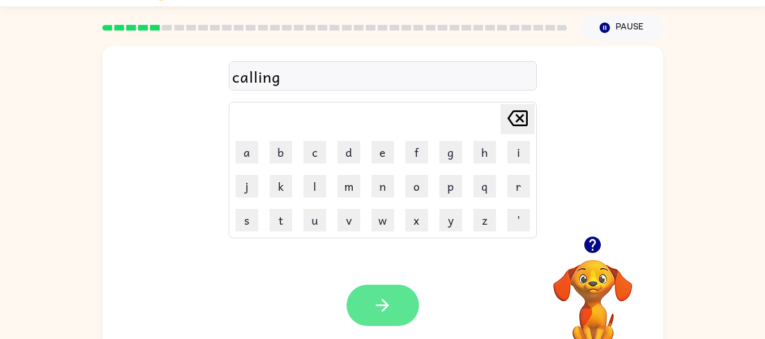
click at [377, 301] on icon "button" at bounding box center [383, 306] width 20 height 20
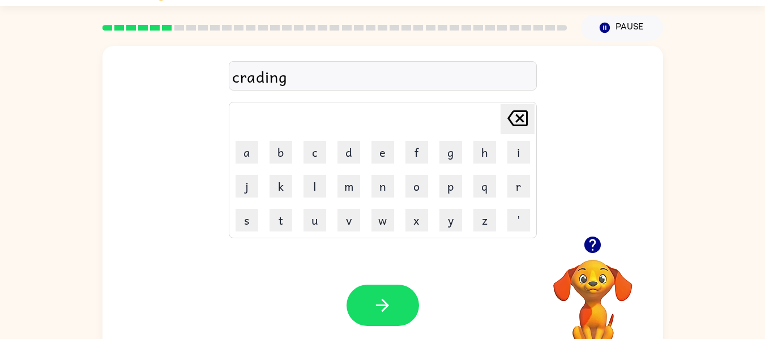
click at [524, 122] on icon "[PERSON_NAME] last character input" at bounding box center [517, 118] width 27 height 27
click at [522, 122] on icon "[PERSON_NAME] last character input" at bounding box center [517, 118] width 27 height 27
type button "delete"
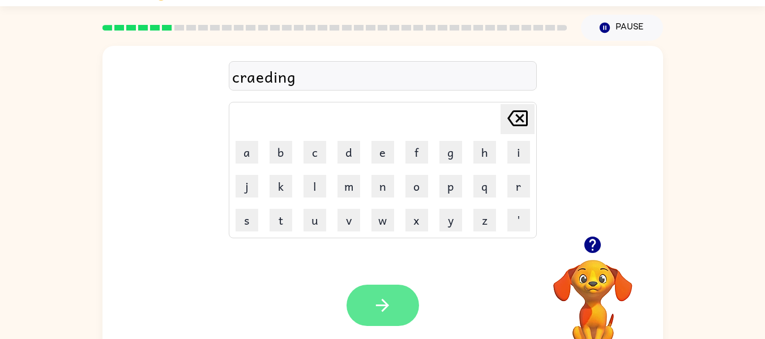
click at [365, 302] on button "button" at bounding box center [383, 305] width 72 height 41
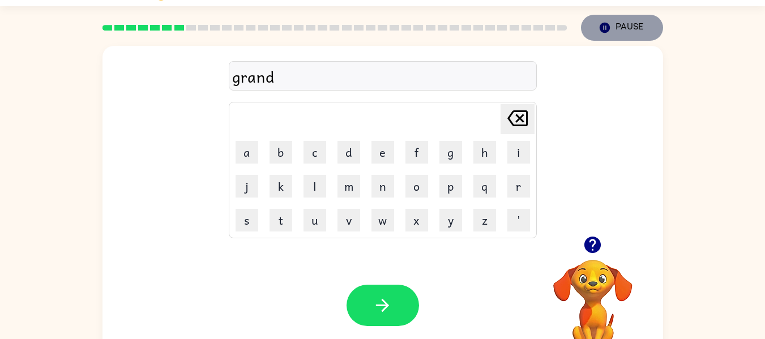
click at [610, 29] on icon "Pause" at bounding box center [605, 28] width 12 height 12
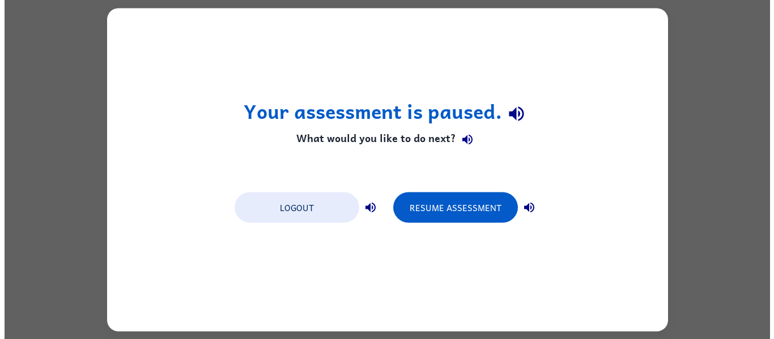
scroll to position [0, 0]
